Goal: Task Accomplishment & Management: Use online tool/utility

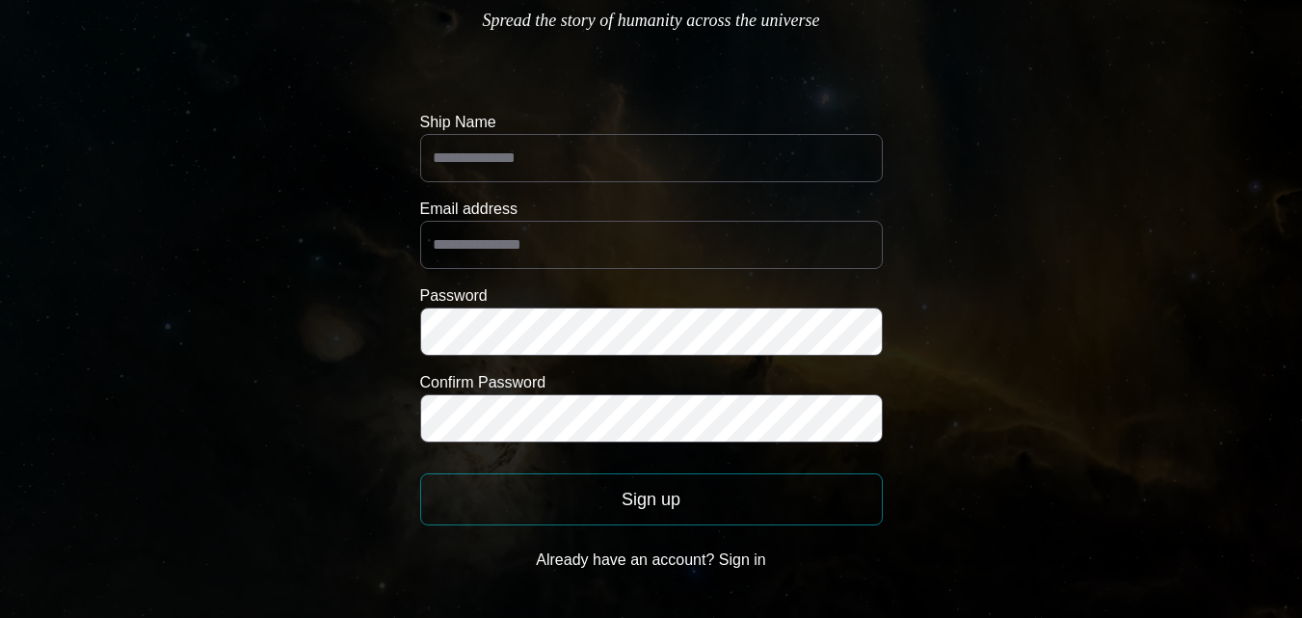
scroll to position [132, 0]
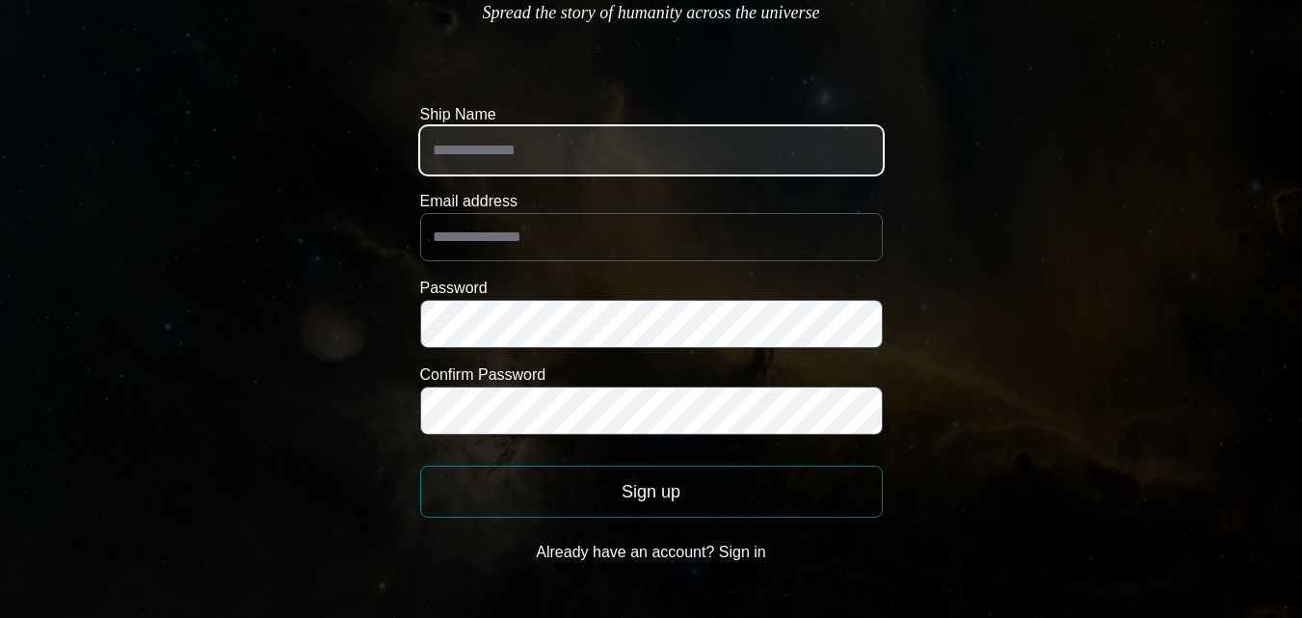
click at [494, 161] on input "Ship Name" at bounding box center [651, 150] width 463 height 48
type input "*******"
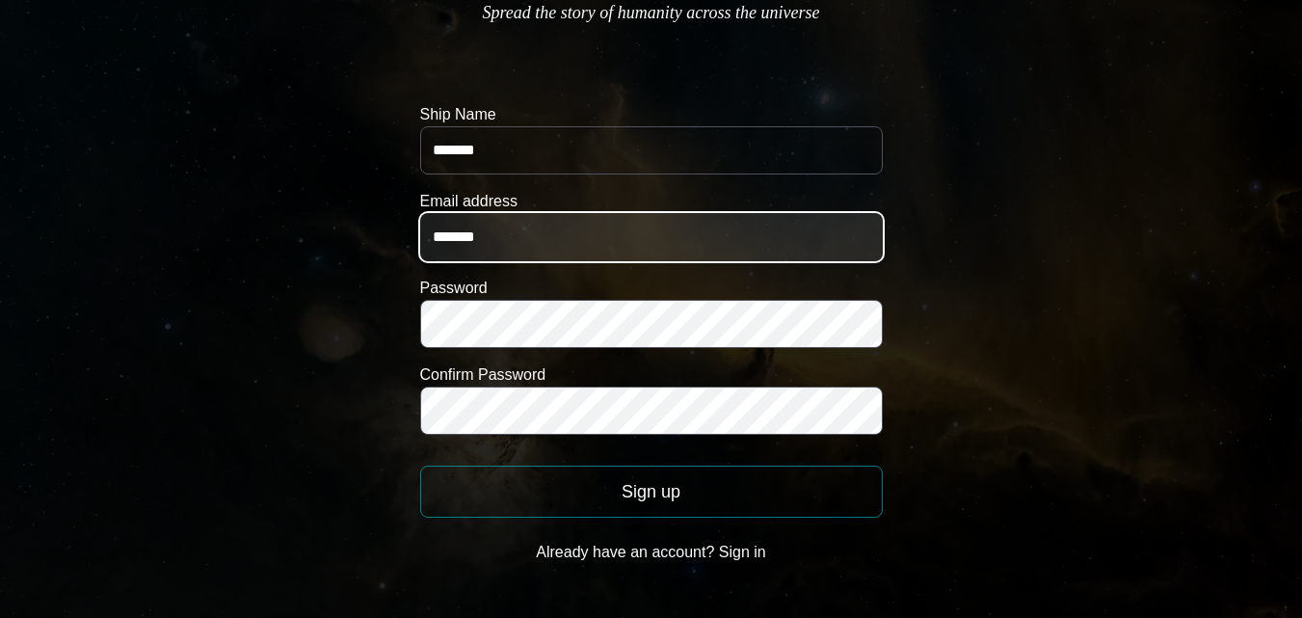
type input "**********"
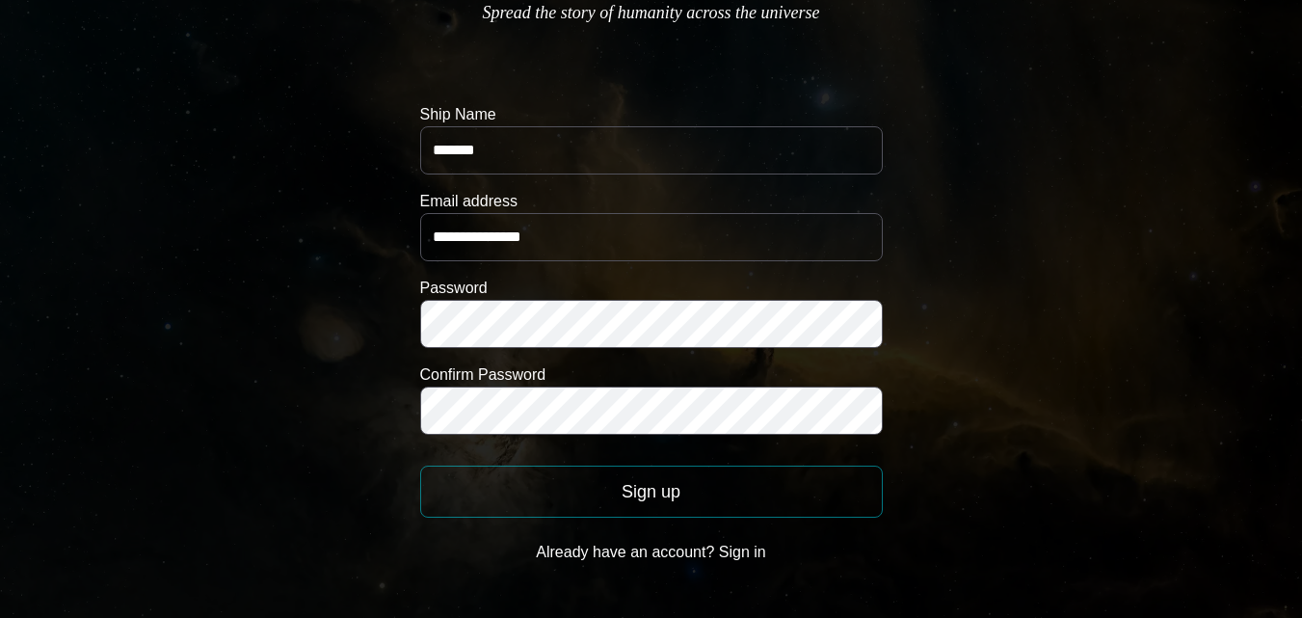
click at [638, 496] on button "Sign up" at bounding box center [651, 491] width 463 height 52
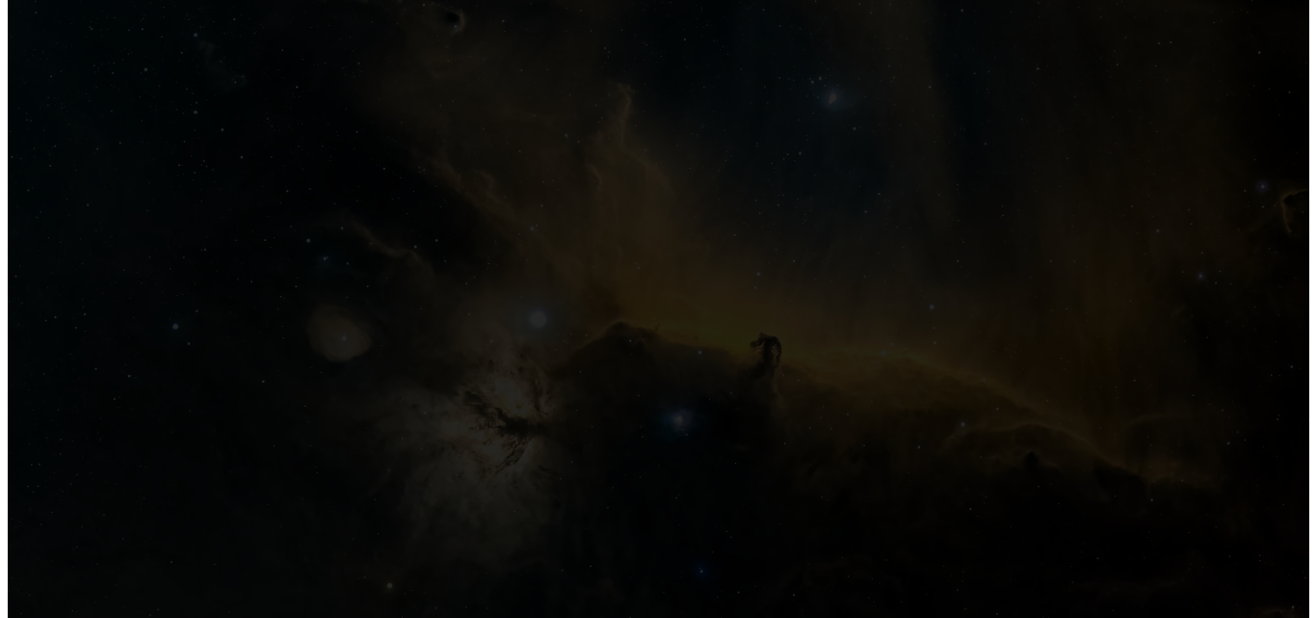
scroll to position [0, 0]
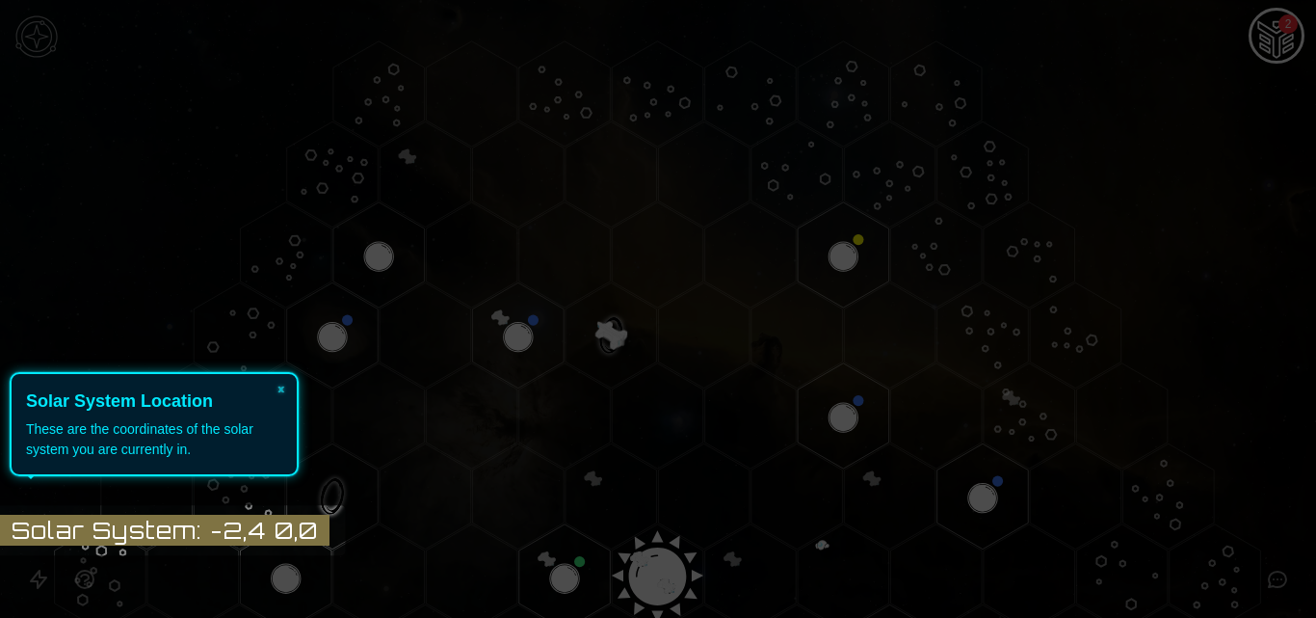
click at [288, 443] on div "× Solar System Location These are the coordinates of the solar system you are c…" at bounding box center [154, 424] width 289 height 104
click at [378, 429] on icon at bounding box center [653, 309] width 1326 height 618
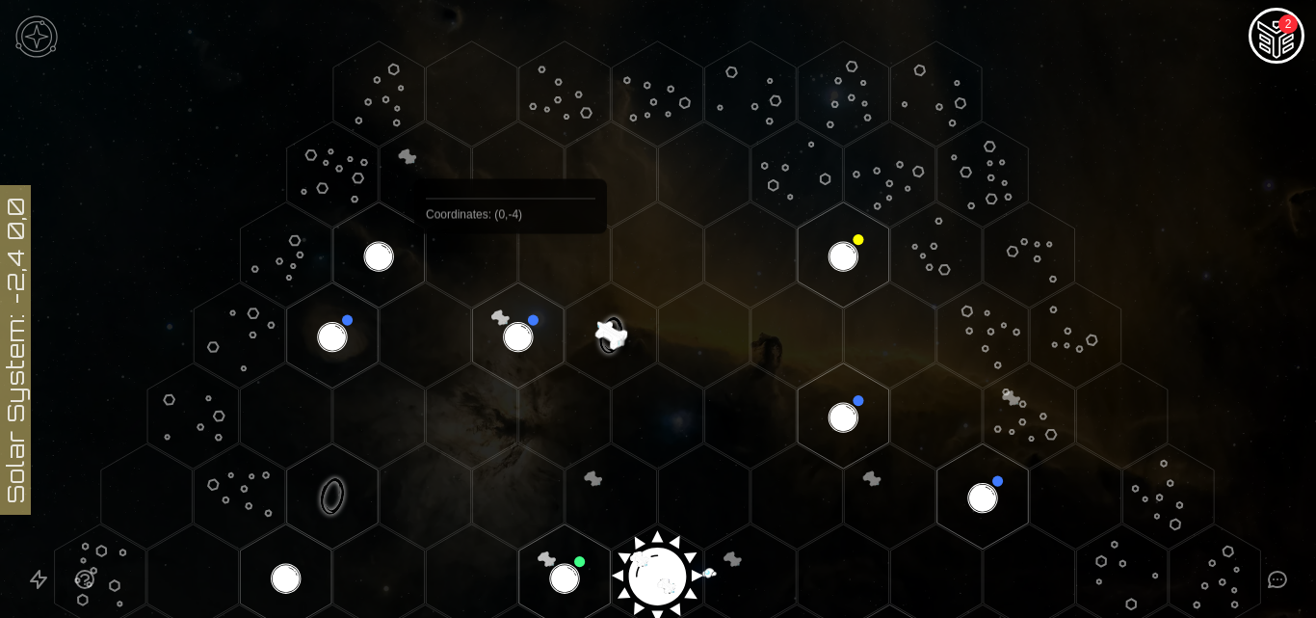
drag, startPoint x: 391, startPoint y: 449, endPoint x: 511, endPoint y: 278, distance: 208.2
click at [511, 278] on icon at bounding box center [658, 576] width 1316 height 1153
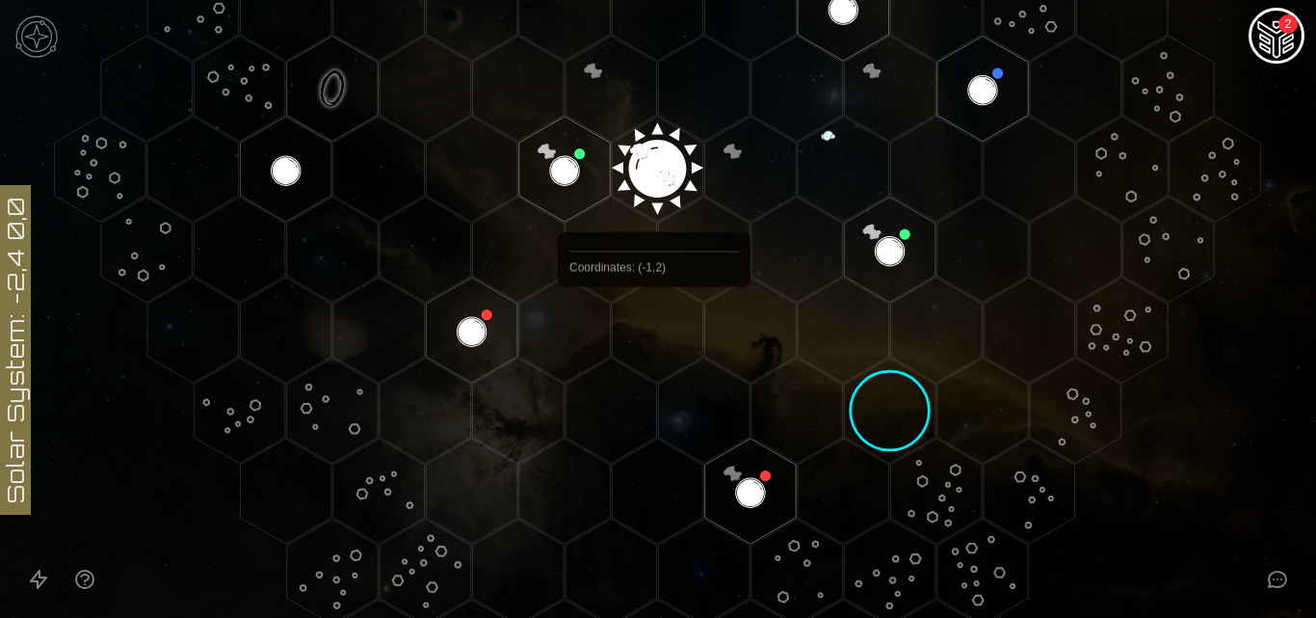
scroll to position [292, 0]
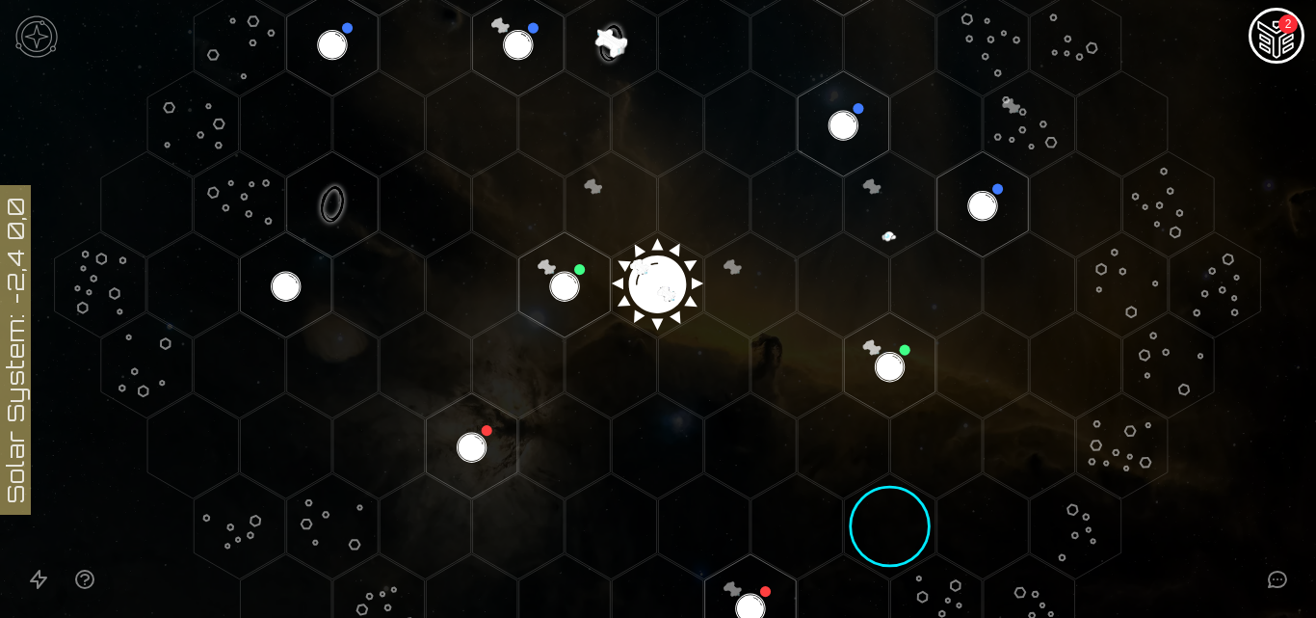
click at [886, 354] on polygon "Hex at coordinates 2,1, clickable" at bounding box center [890, 364] width 92 height 105
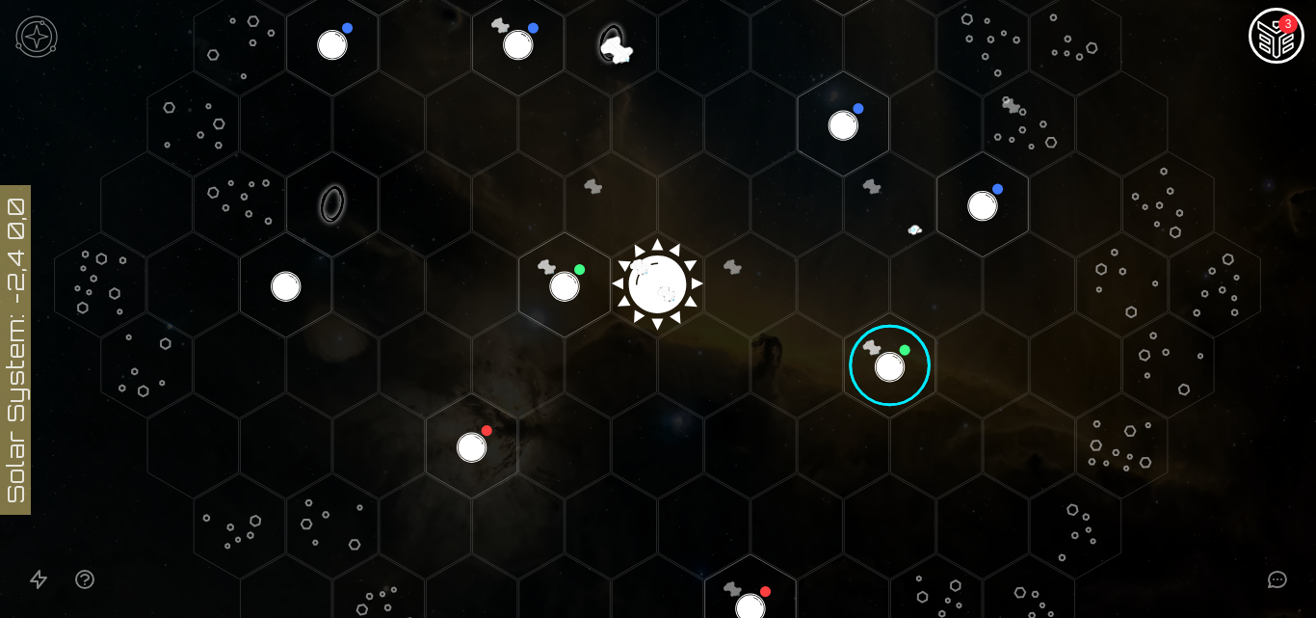
click at [887, 355] on image at bounding box center [889, 364] width 107 height 107
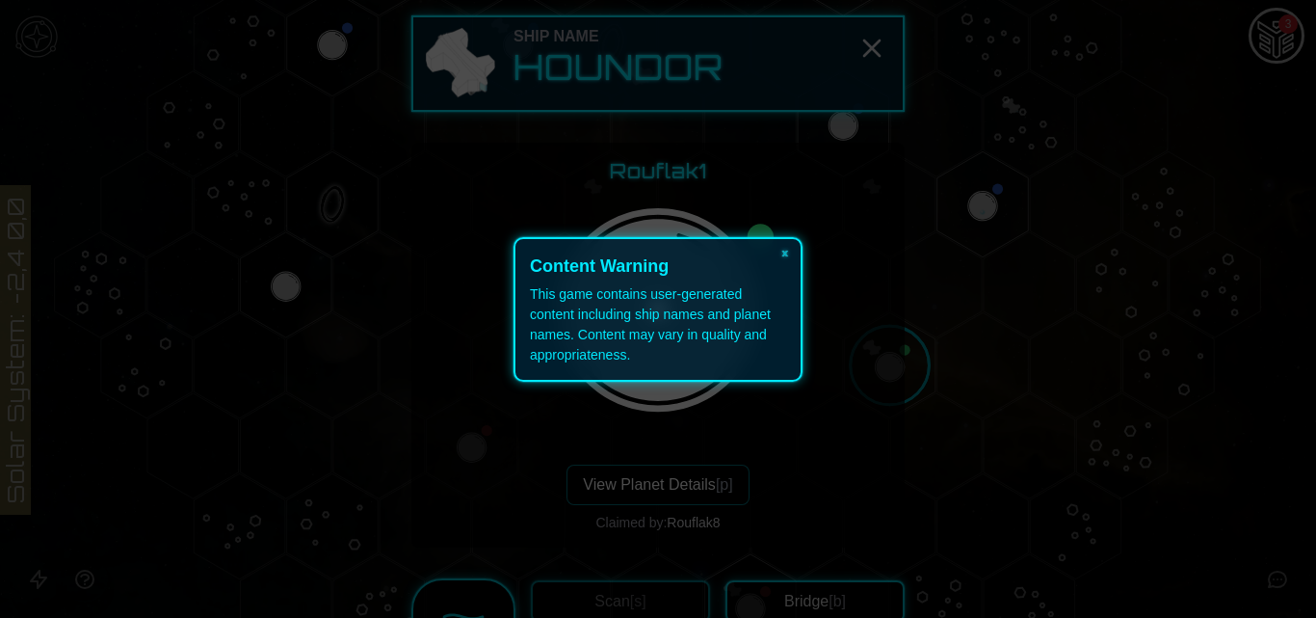
click at [525, 374] on div "× Content Warning This game contains user-generated content including ship name…" at bounding box center [658, 309] width 289 height 145
click at [521, 449] on icon at bounding box center [658, 309] width 1316 height 618
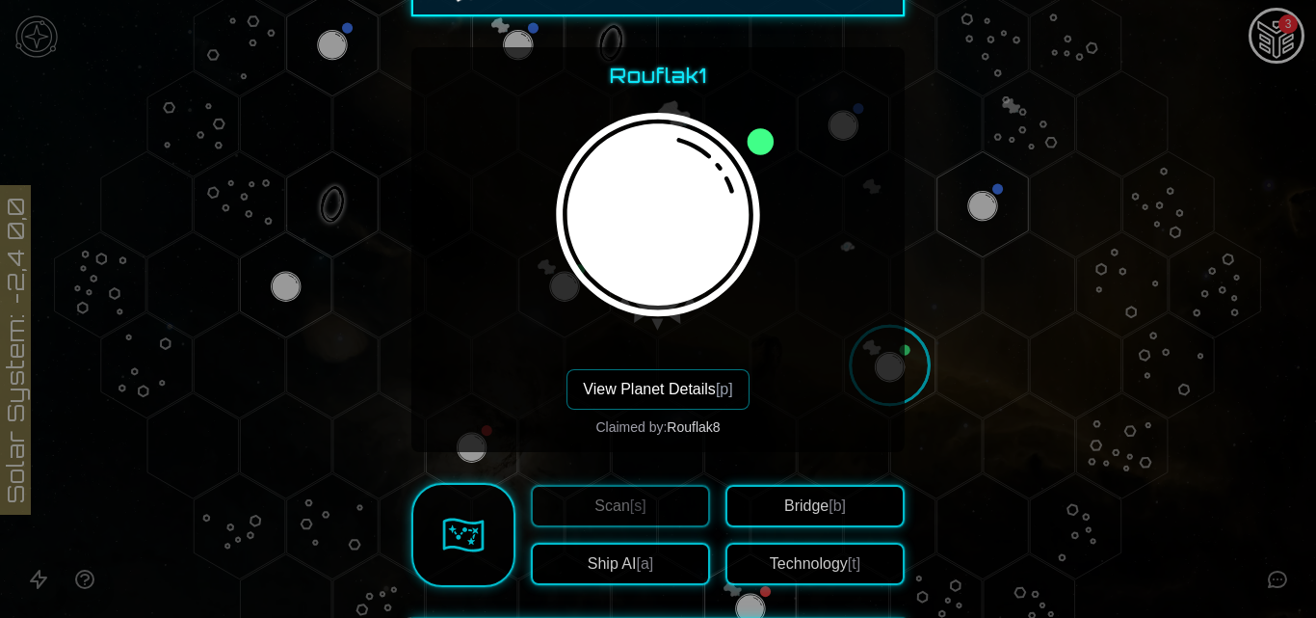
scroll to position [91, 0]
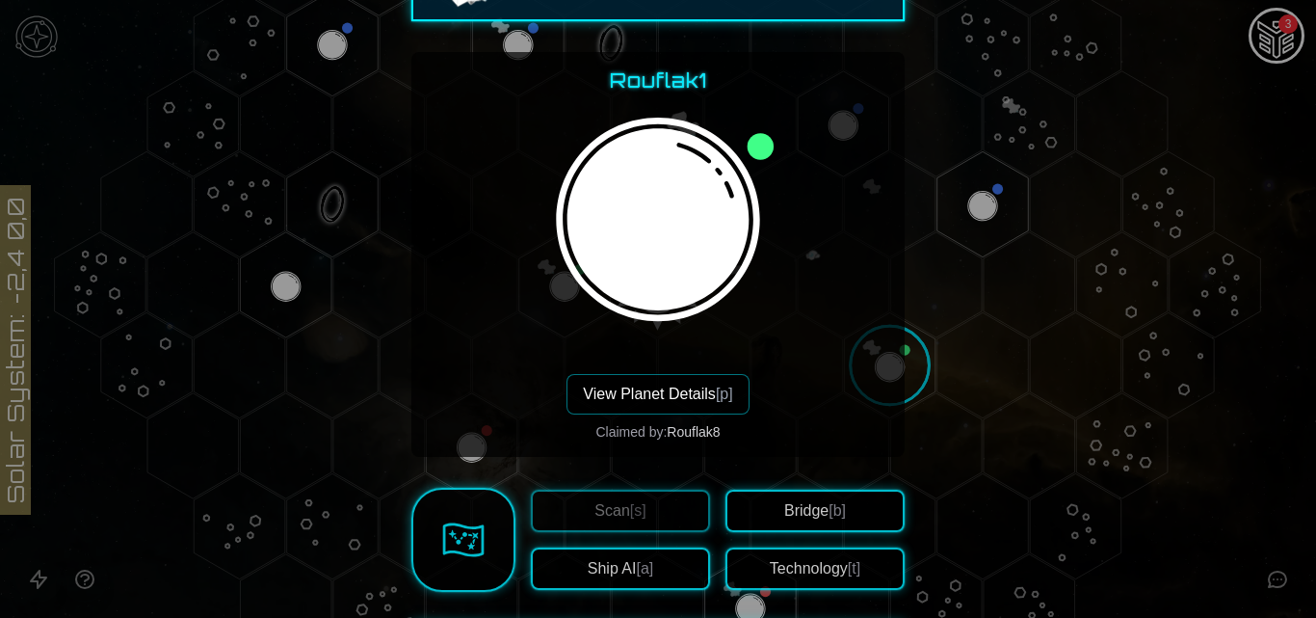
click at [632, 397] on button "View Planet Details [p]" at bounding box center [658, 394] width 182 height 40
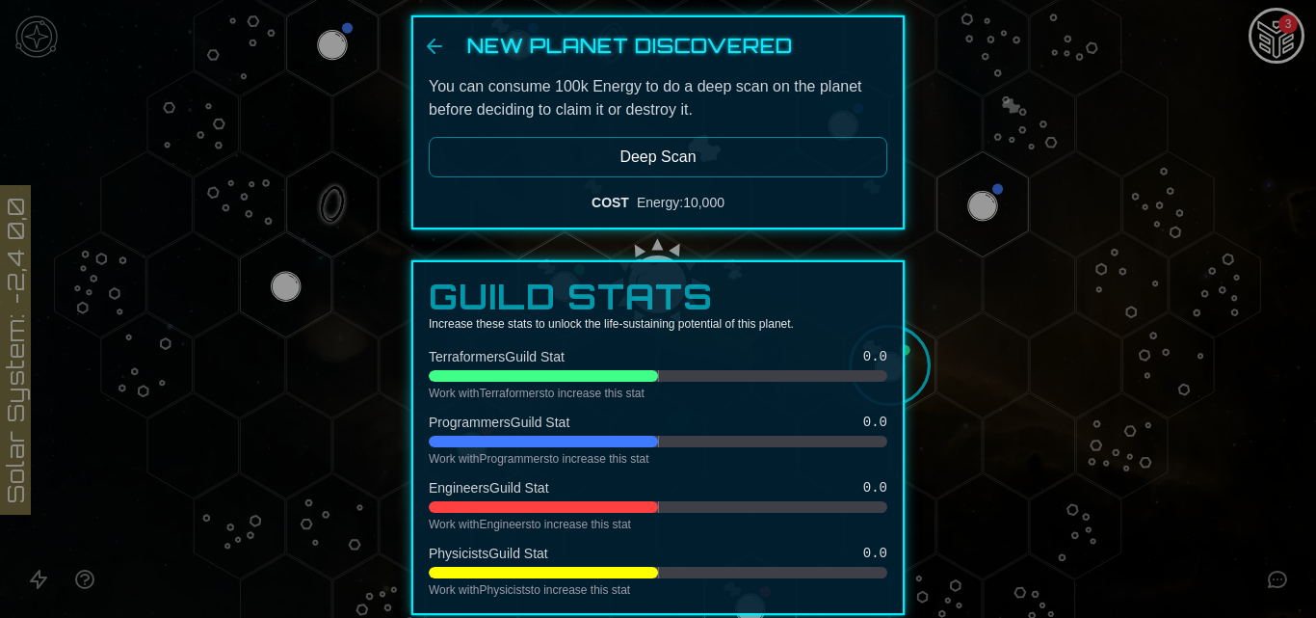
click at [394, 243] on div at bounding box center [658, 309] width 1316 height 618
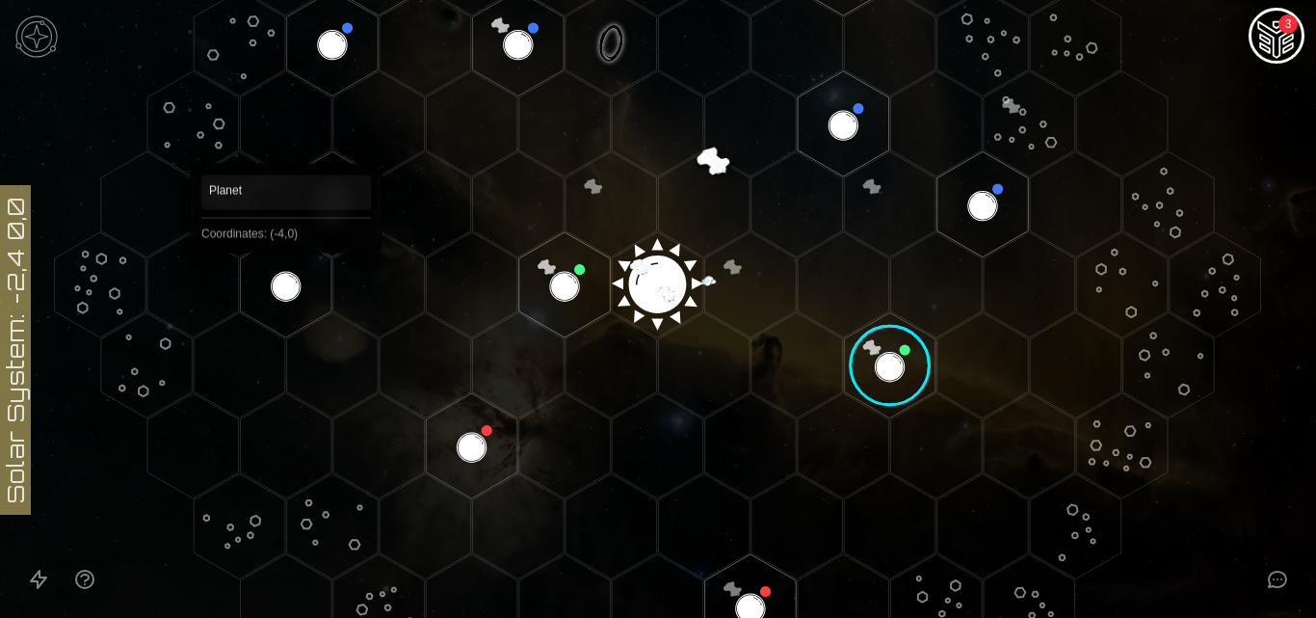
click at [286, 280] on polygon "Hex at coordinates -4,0, clickable" at bounding box center [286, 284] width 92 height 105
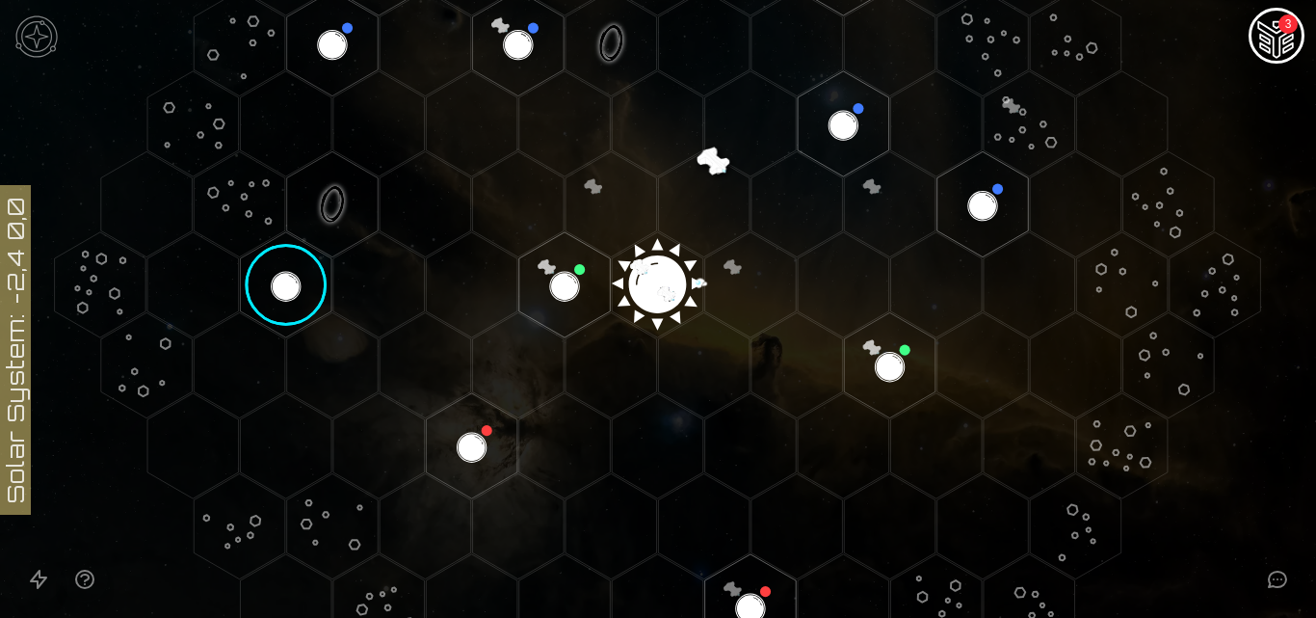
click at [286, 280] on image at bounding box center [285, 284] width 107 height 107
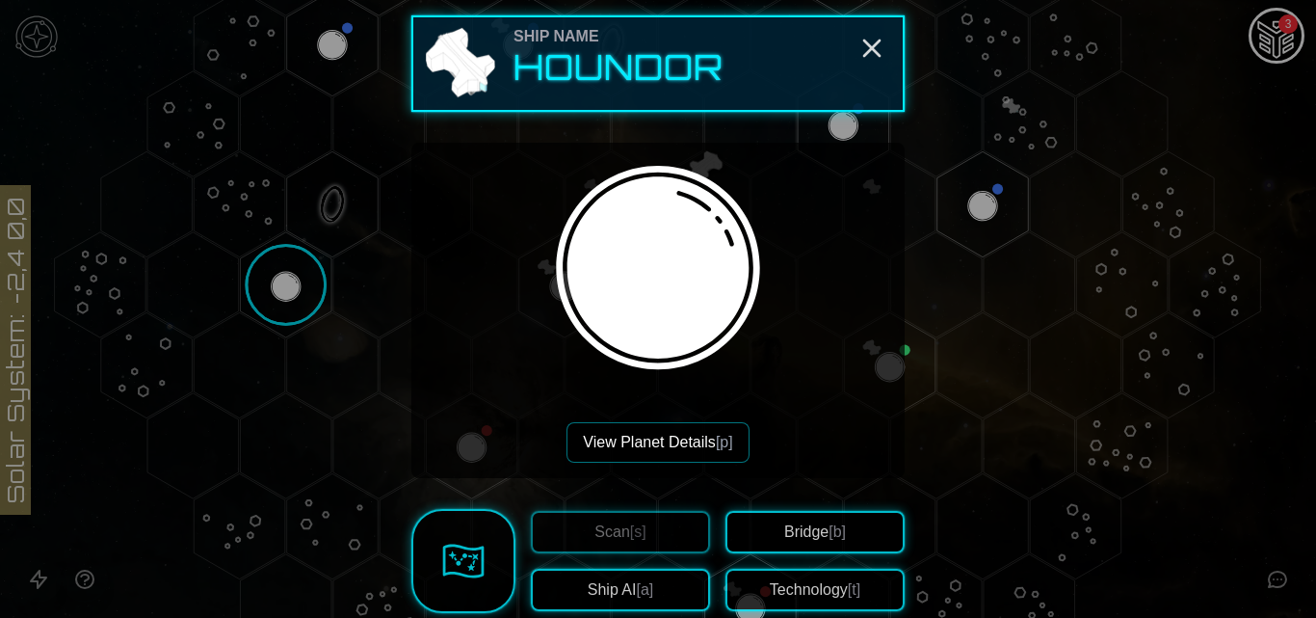
click at [620, 442] on button "View Planet Details [p]" at bounding box center [658, 442] width 182 height 40
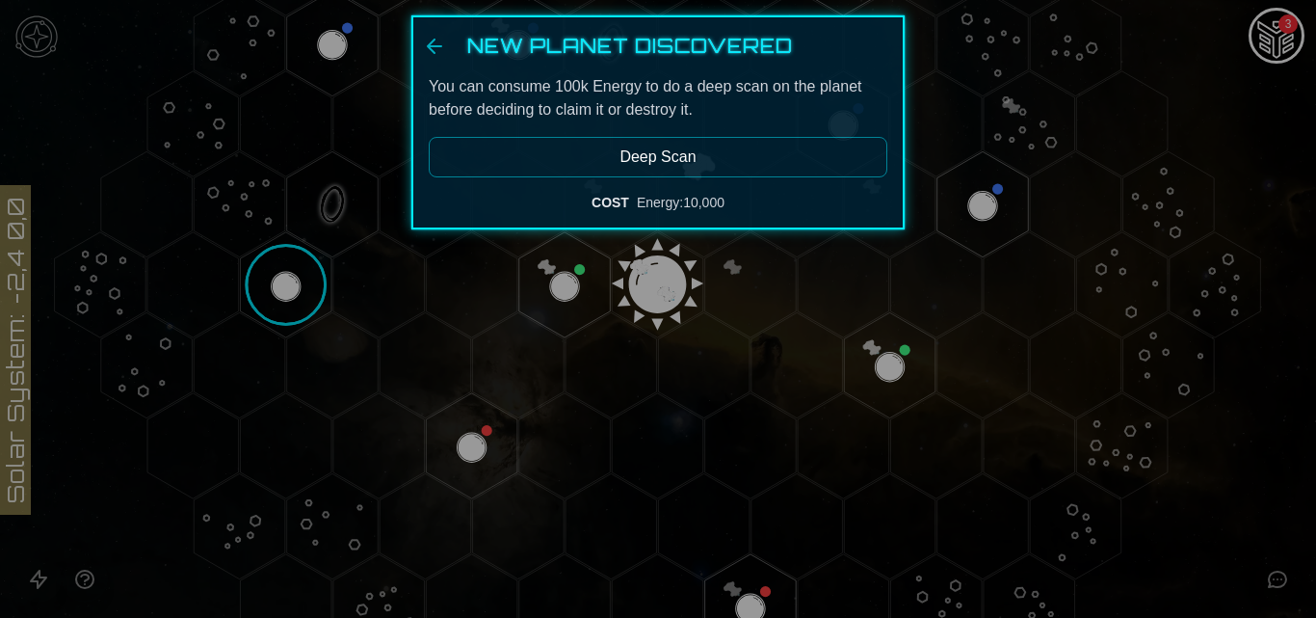
click at [659, 162] on button "Deep Scan" at bounding box center [658, 157] width 459 height 40
click at [652, 154] on button "Deep Scan" at bounding box center [658, 157] width 459 height 40
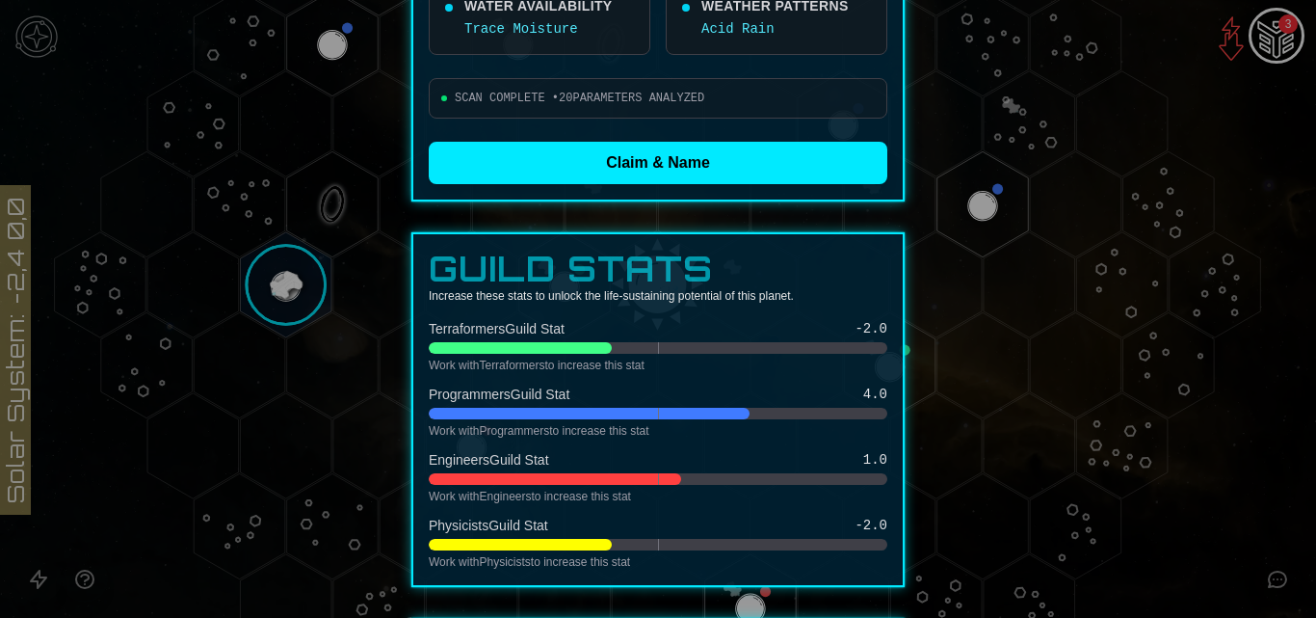
scroll to position [1041, 0]
